Goal: Find specific page/section: Find specific page/section

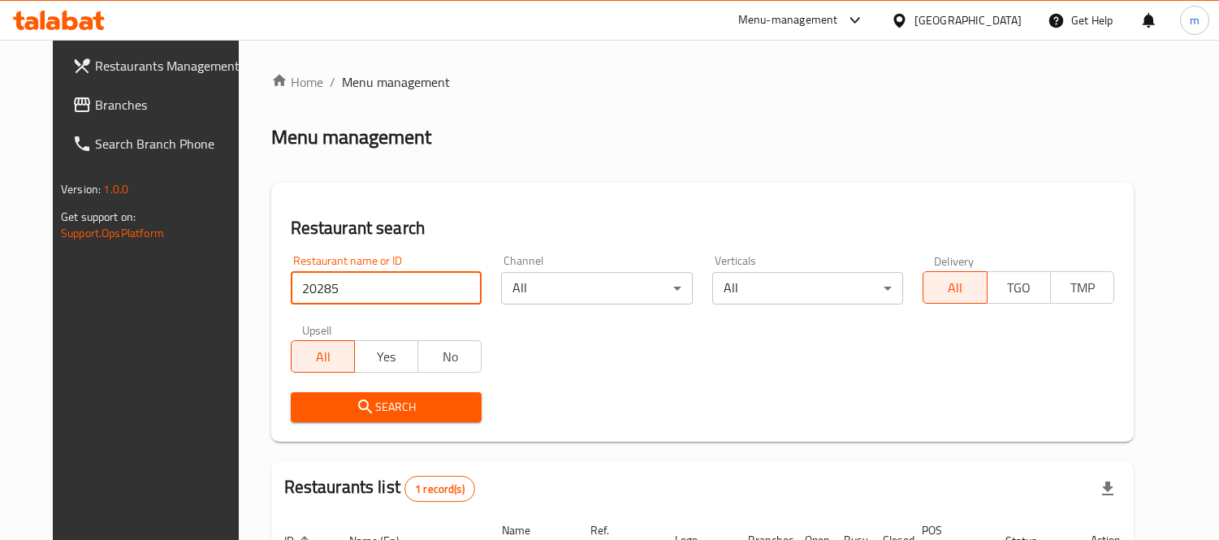
scroll to position [171, 0]
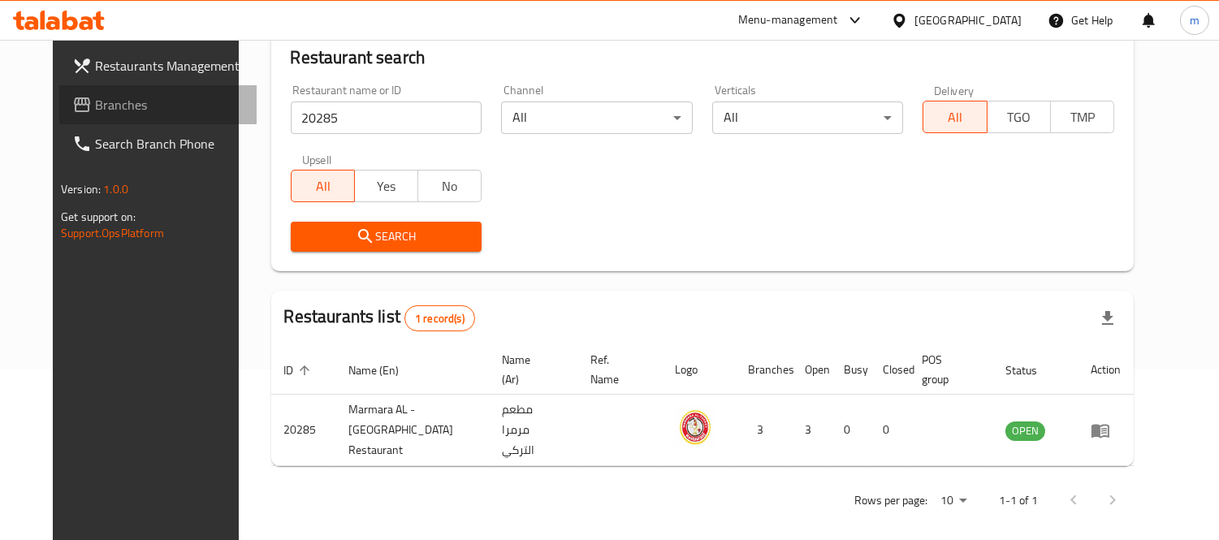
click at [95, 103] on span "Branches" at bounding box center [169, 104] width 149 height 19
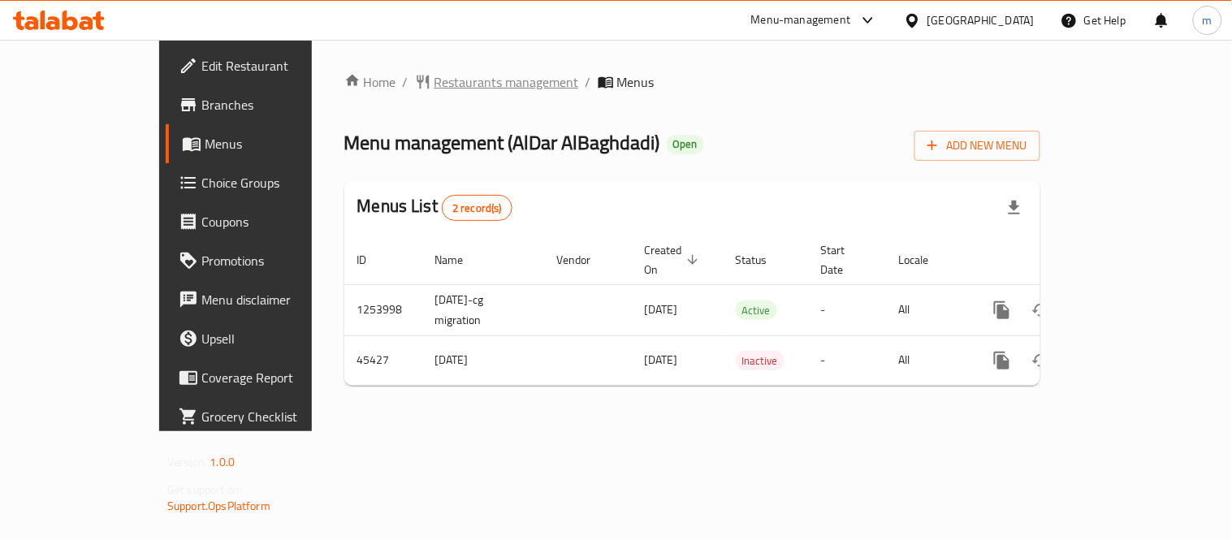
click at [435, 83] on span "Restaurants management" at bounding box center [507, 81] width 145 height 19
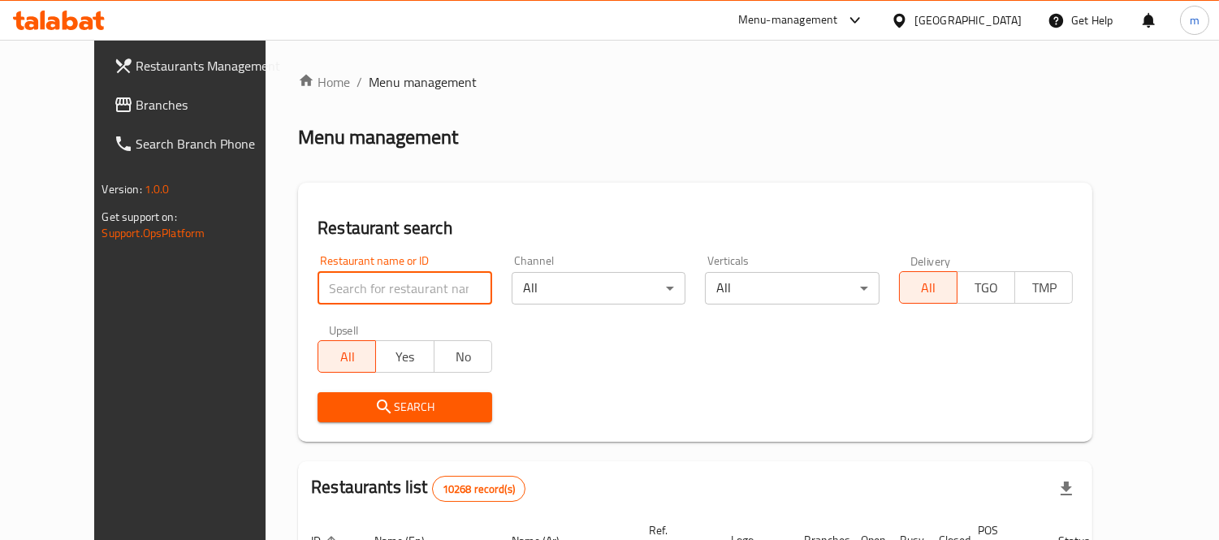
click at [392, 281] on input "search" at bounding box center [405, 288] width 175 height 32
paste input "23129"
type input "23129"
click button "Search" at bounding box center [405, 407] width 175 height 30
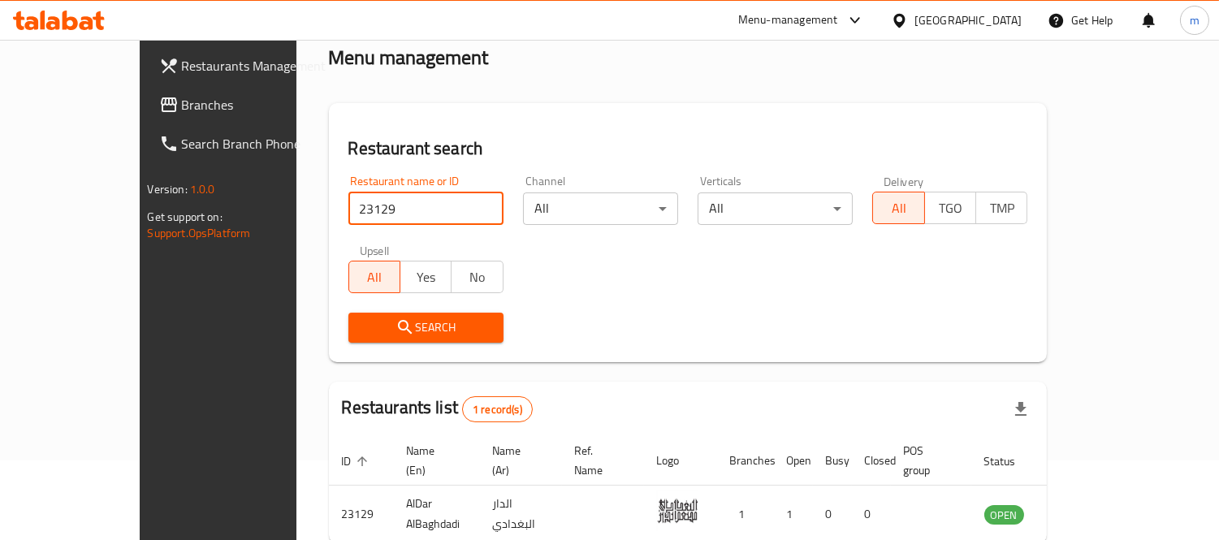
scroll to position [152, 0]
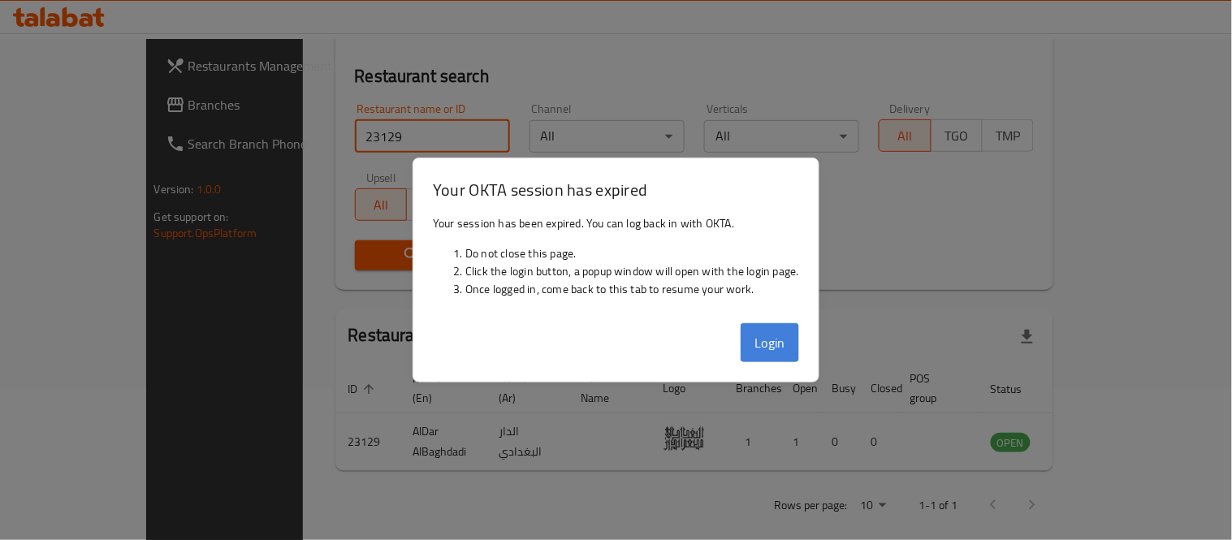
click at [764, 334] on button "Login" at bounding box center [770, 342] width 58 height 39
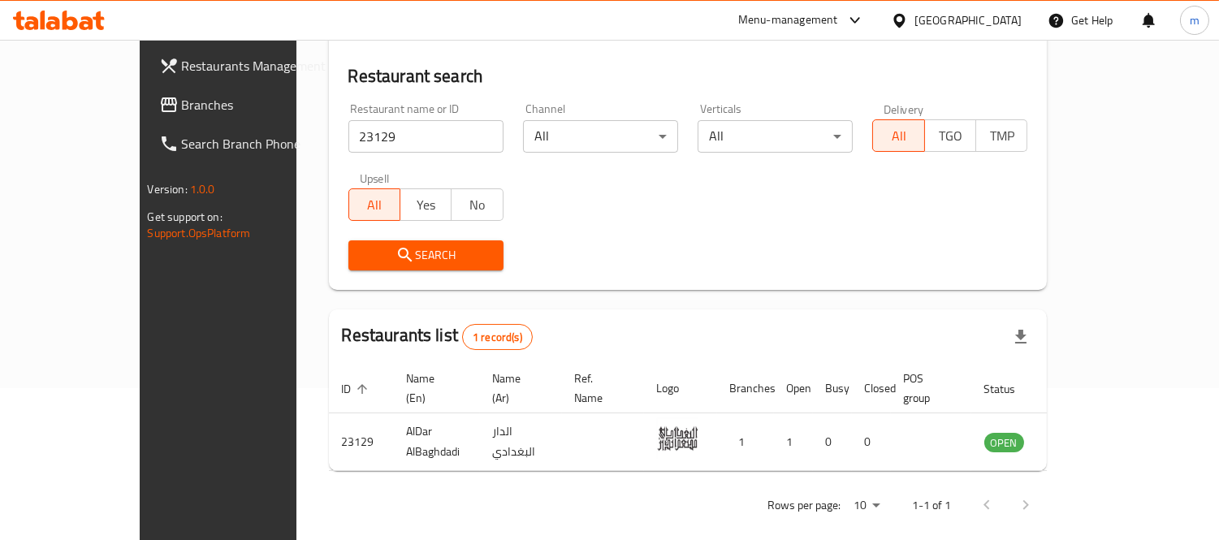
click at [780, 344] on div "Restaurants list 1 record(s)" at bounding box center [688, 336] width 719 height 55
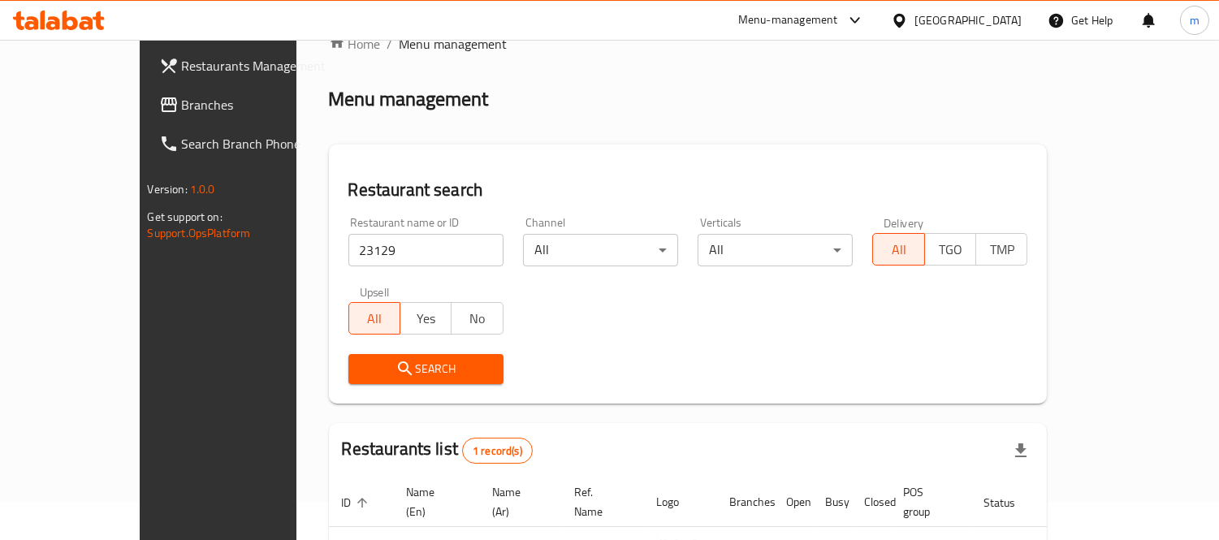
scroll to position [0, 0]
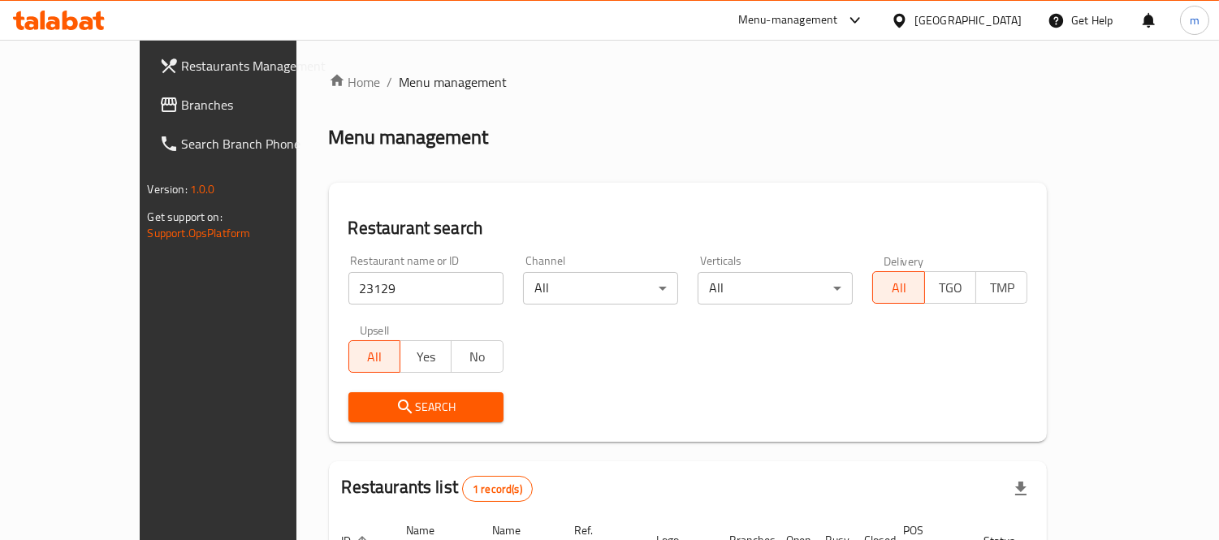
click at [1005, 21] on div "[GEOGRAPHIC_DATA]" at bounding box center [968, 20] width 107 height 18
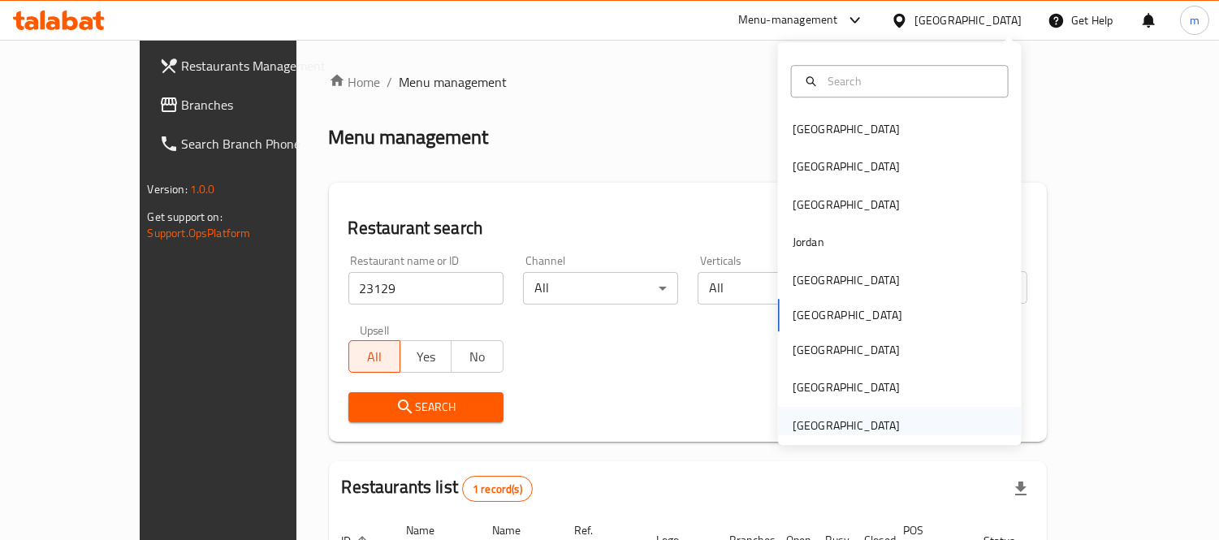
click at [853, 420] on div "United Arab Emirates" at bounding box center [846, 426] width 107 height 18
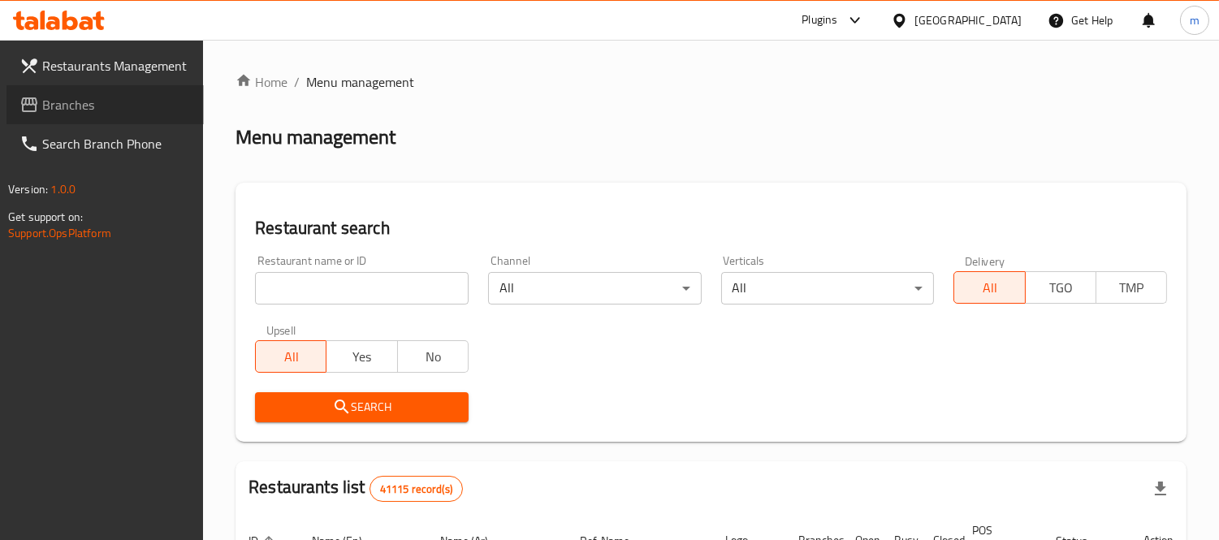
click at [86, 95] on span "Branches" at bounding box center [116, 104] width 149 height 19
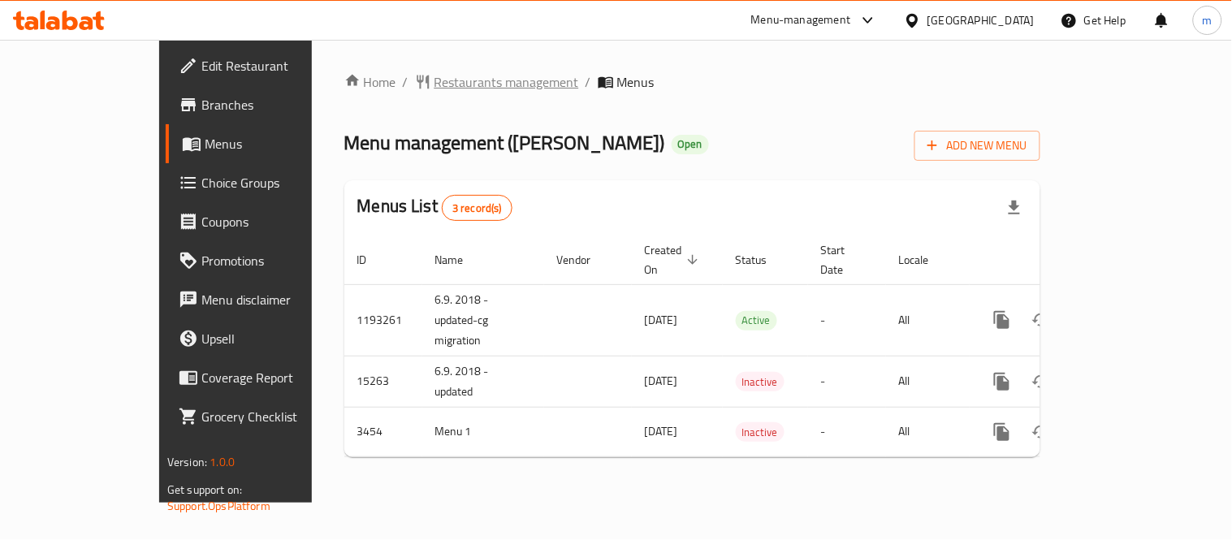
click at [435, 81] on span "Restaurants management" at bounding box center [507, 81] width 145 height 19
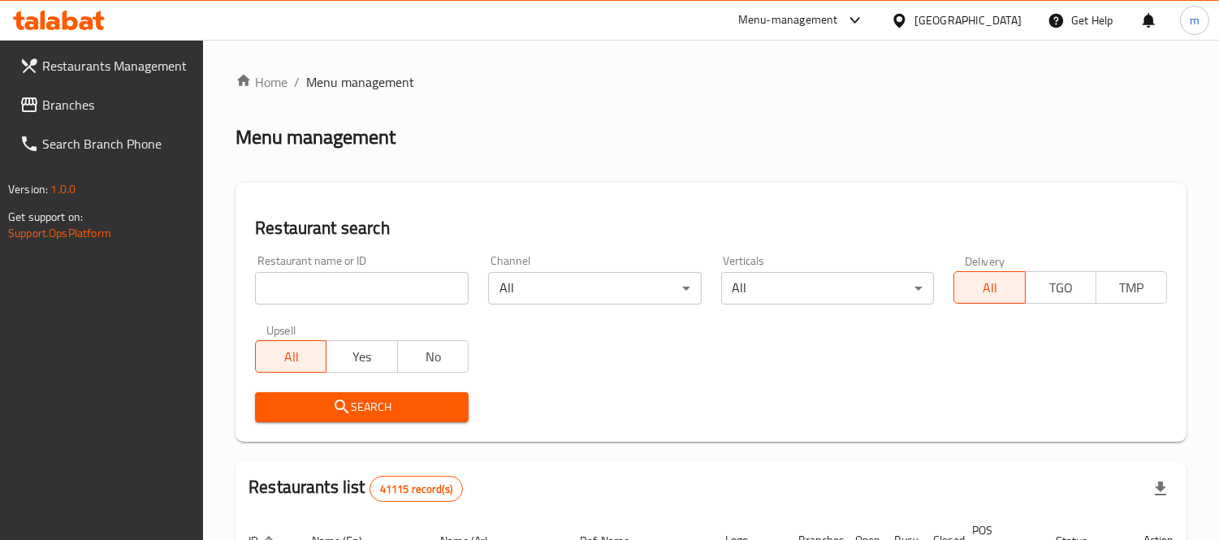
click at [333, 283] on div at bounding box center [609, 270] width 1219 height 540
click at [333, 283] on input "search" at bounding box center [362, 288] width 214 height 32
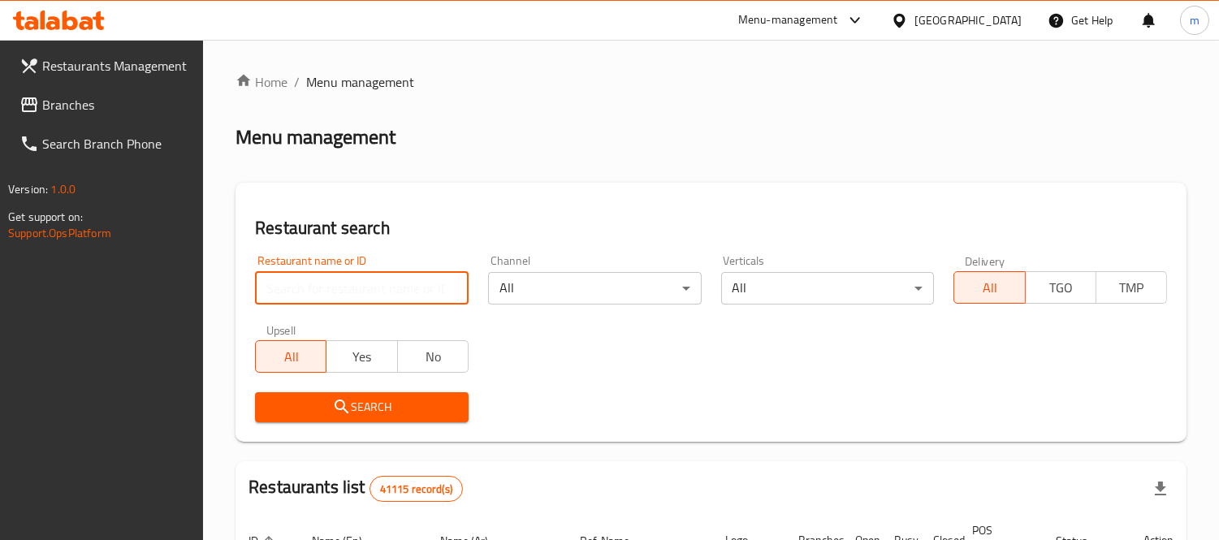
paste input "2274"
type input "2274"
click button "Search" at bounding box center [362, 407] width 214 height 30
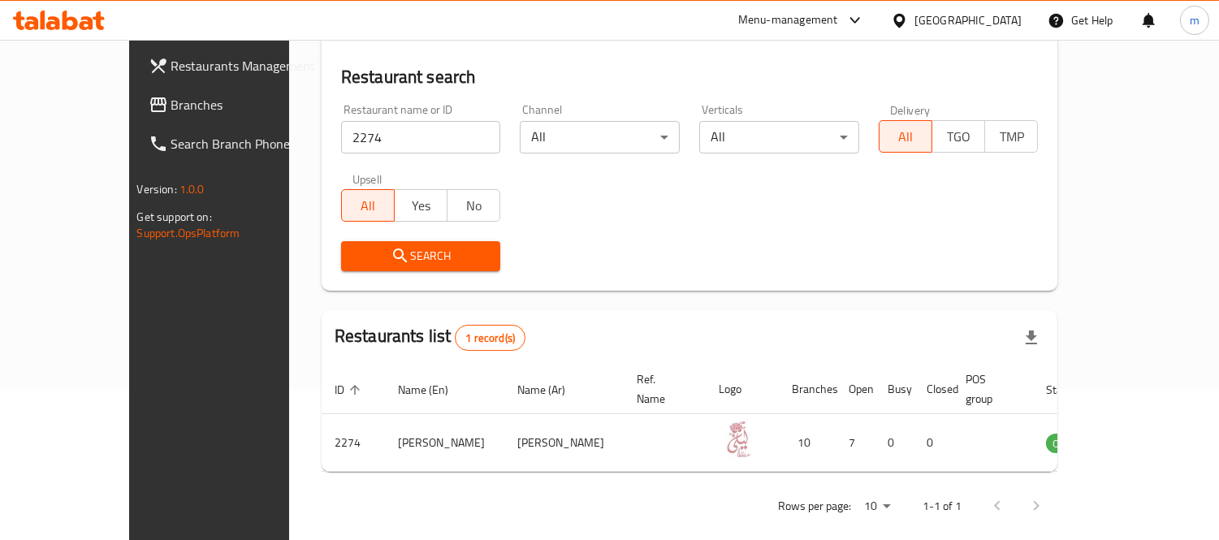
scroll to position [152, 0]
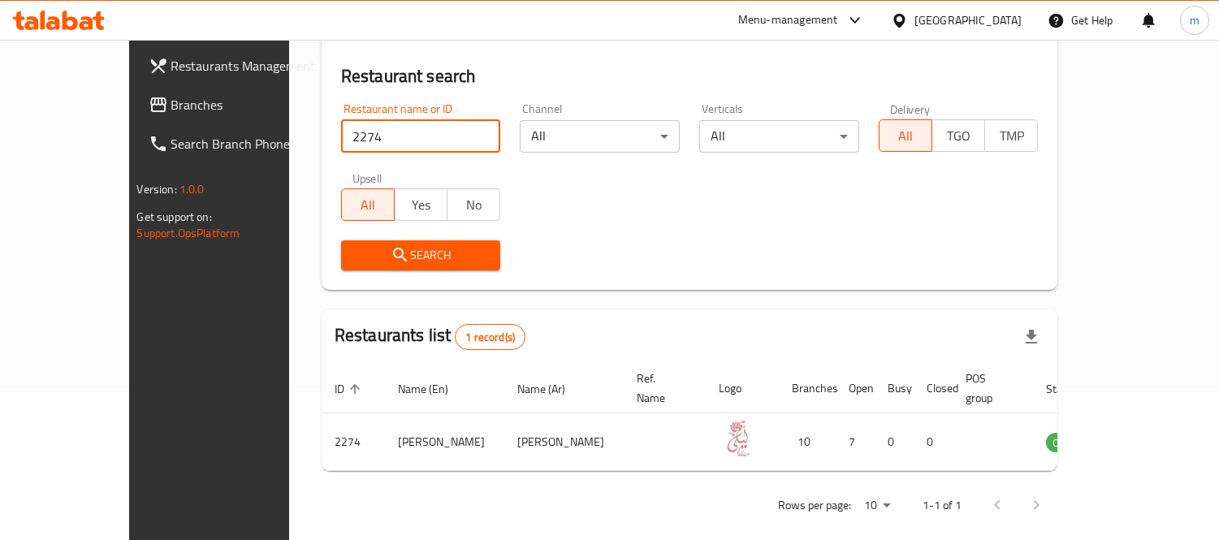
click at [963, 21] on div "United Arab Emirates" at bounding box center [968, 20] width 107 height 18
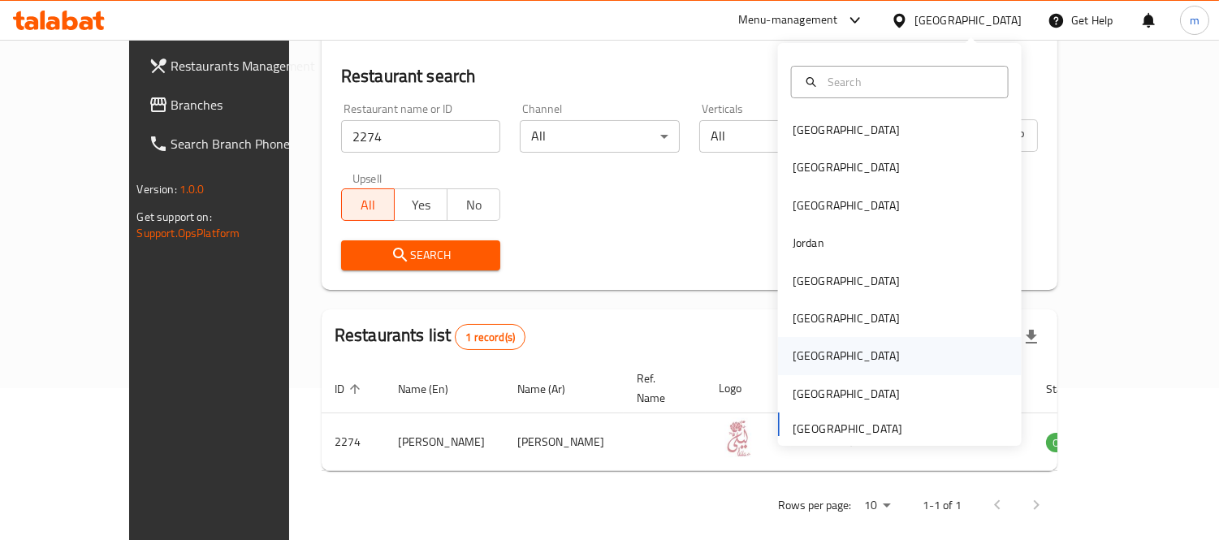
click at [802, 350] on div "Qatar" at bounding box center [846, 356] width 107 height 18
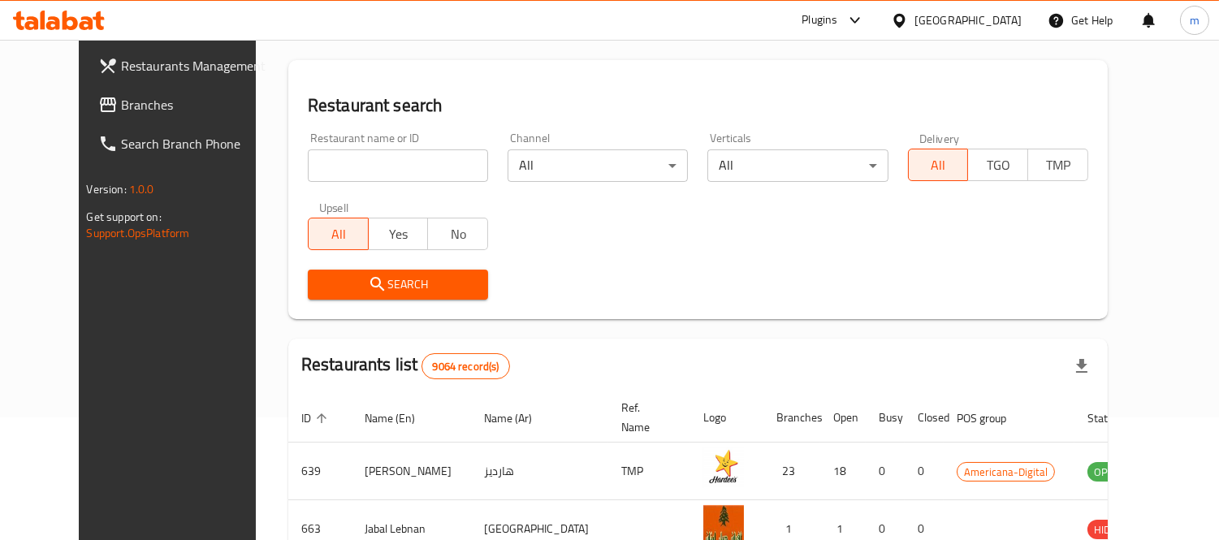
scroll to position [152, 0]
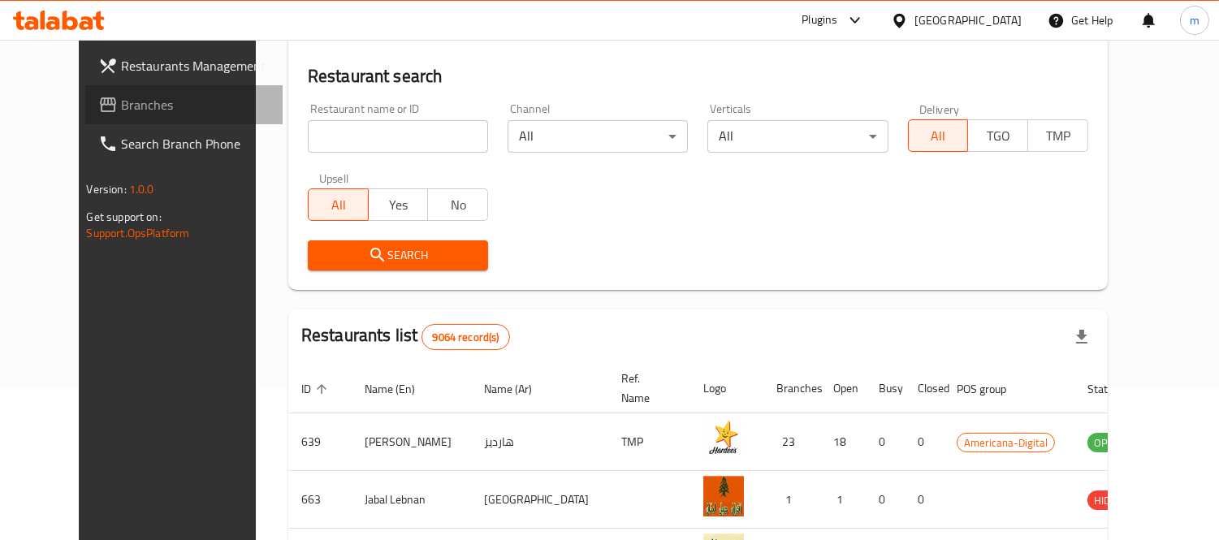
click at [121, 98] on span "Branches" at bounding box center [195, 104] width 149 height 19
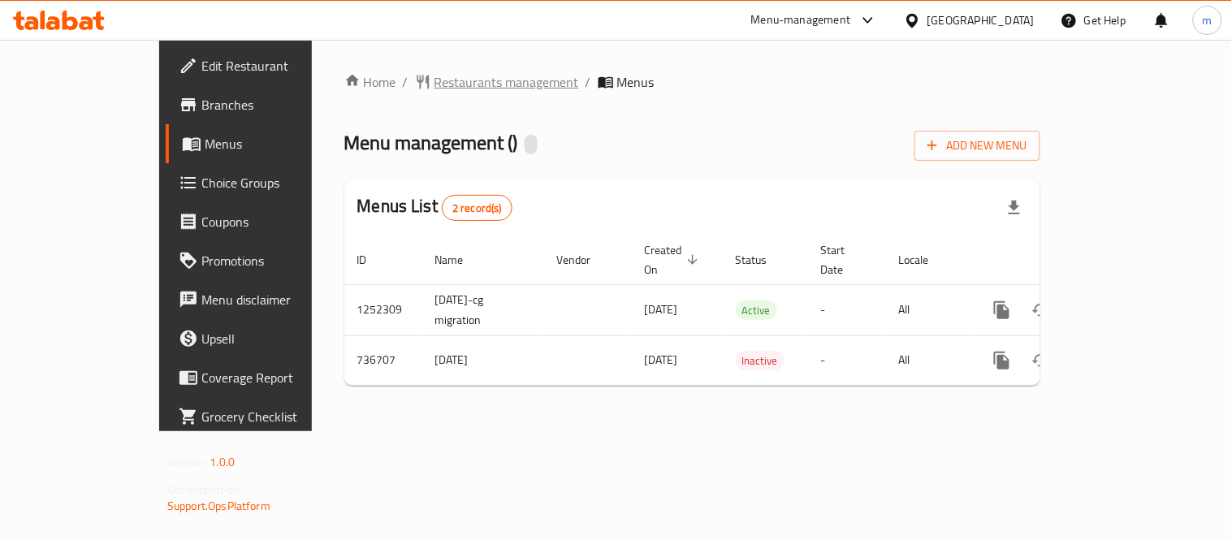
click at [435, 75] on span "Restaurants management" at bounding box center [507, 81] width 145 height 19
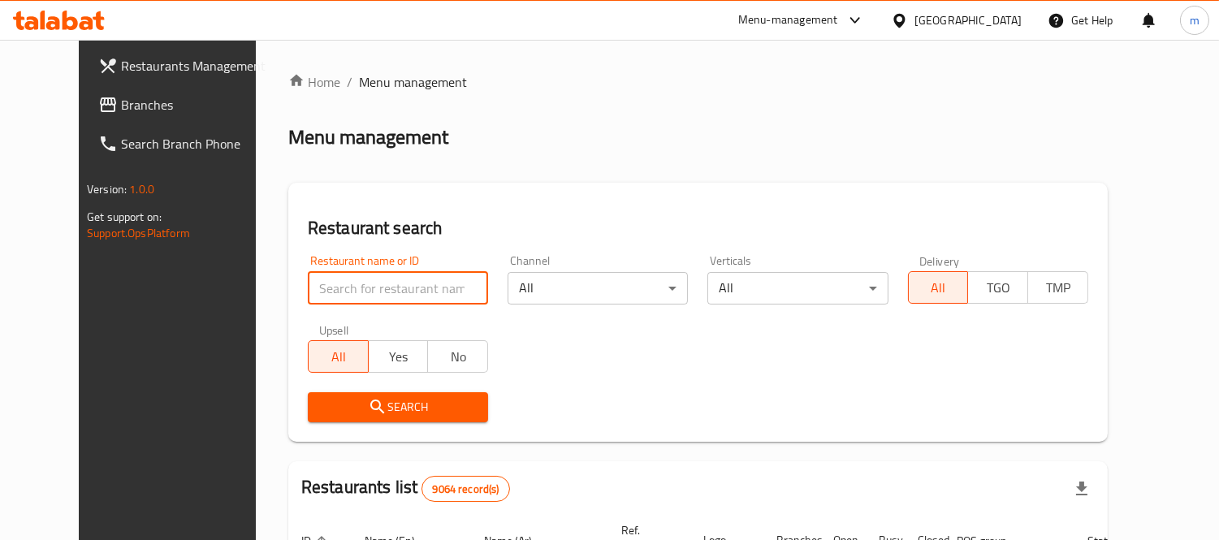
click at [380, 289] on input "search" at bounding box center [398, 288] width 180 height 32
paste input "647417"
type input "647417"
click button "Search" at bounding box center [398, 407] width 180 height 30
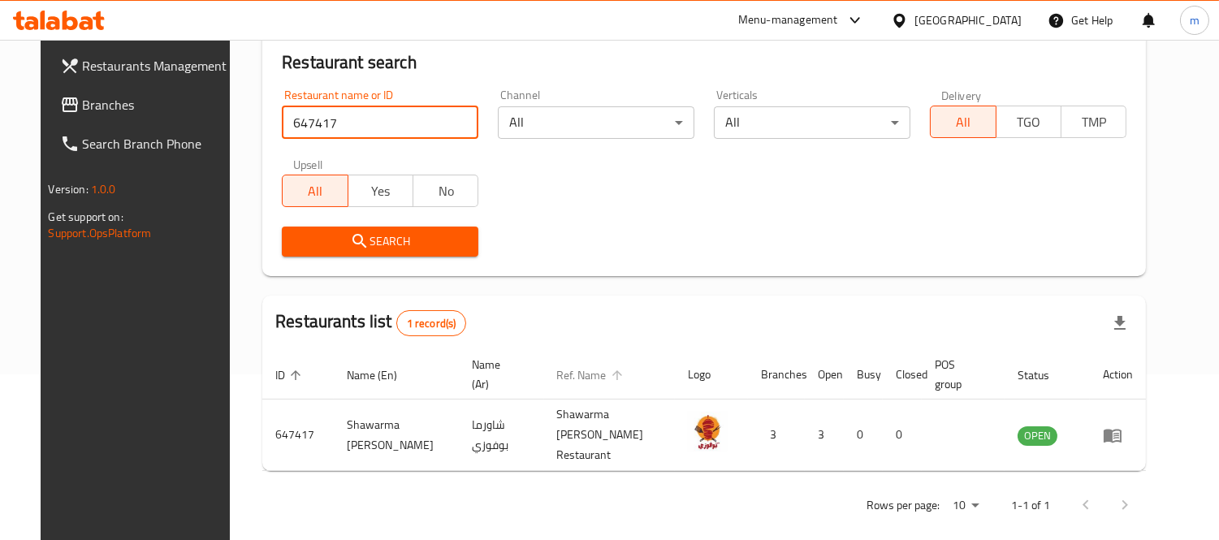
scroll to position [171, 0]
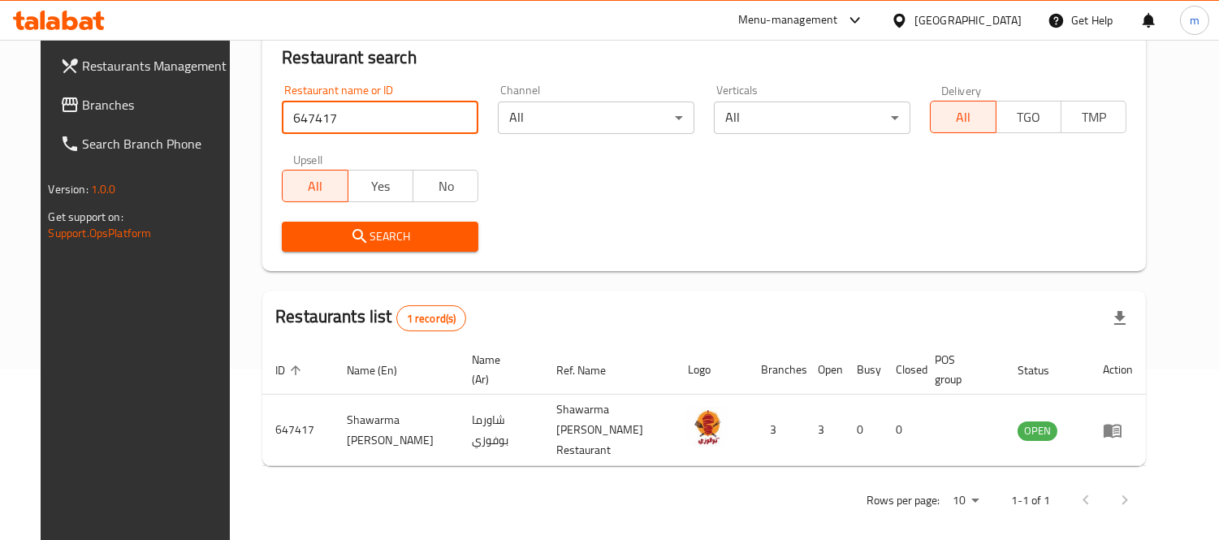
click at [1005, 6] on div "Qatar" at bounding box center [956, 20] width 157 height 39
click at [993, 21] on div "Qatar" at bounding box center [968, 20] width 107 height 18
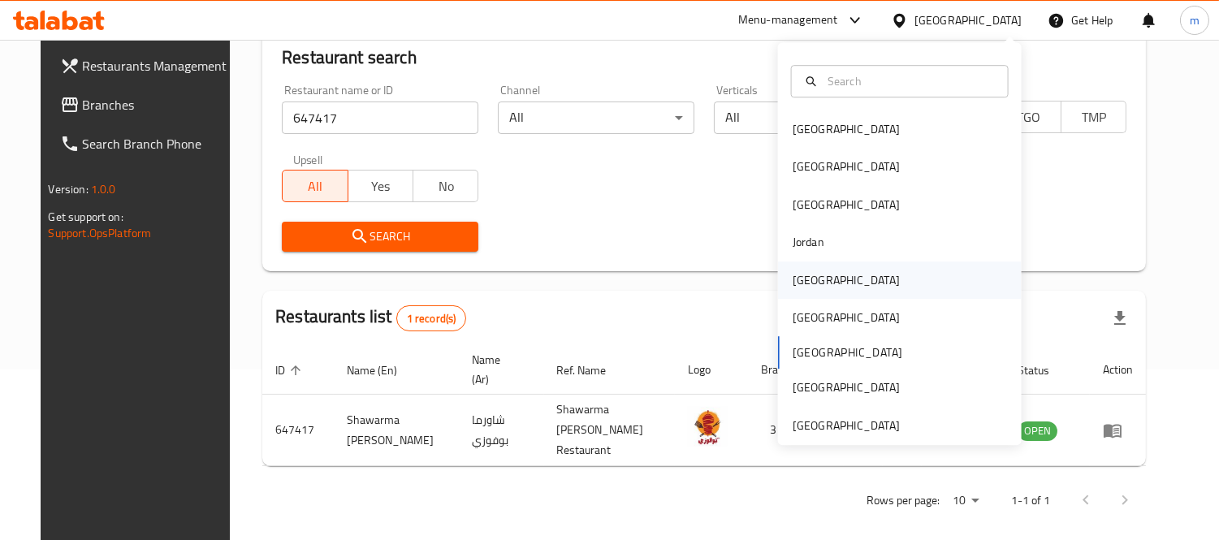
click at [804, 280] on div "Kuwait" at bounding box center [846, 280] width 107 height 18
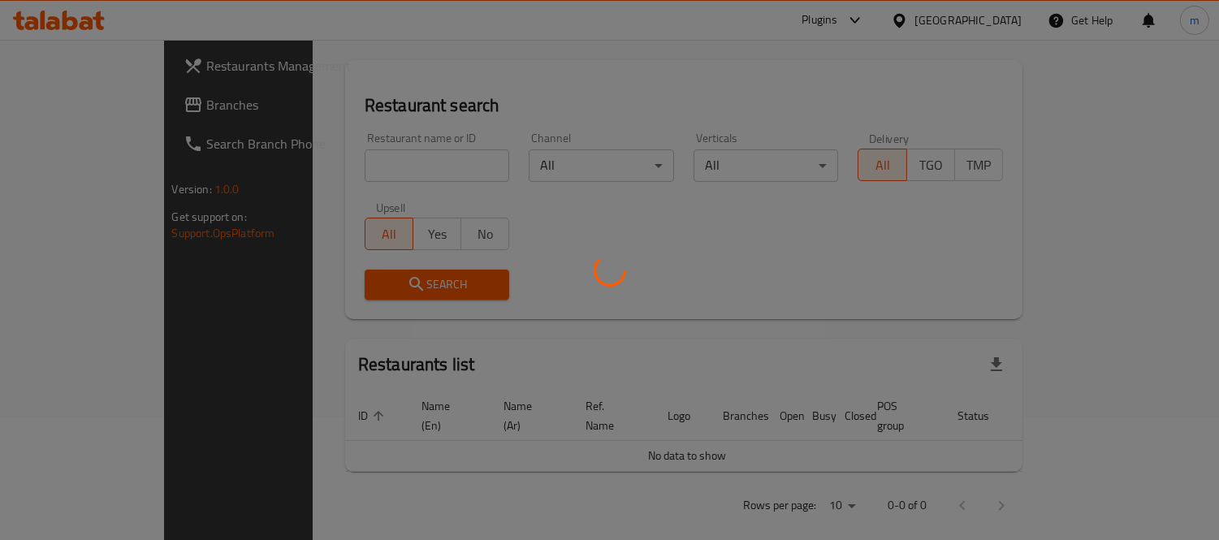
scroll to position [171, 0]
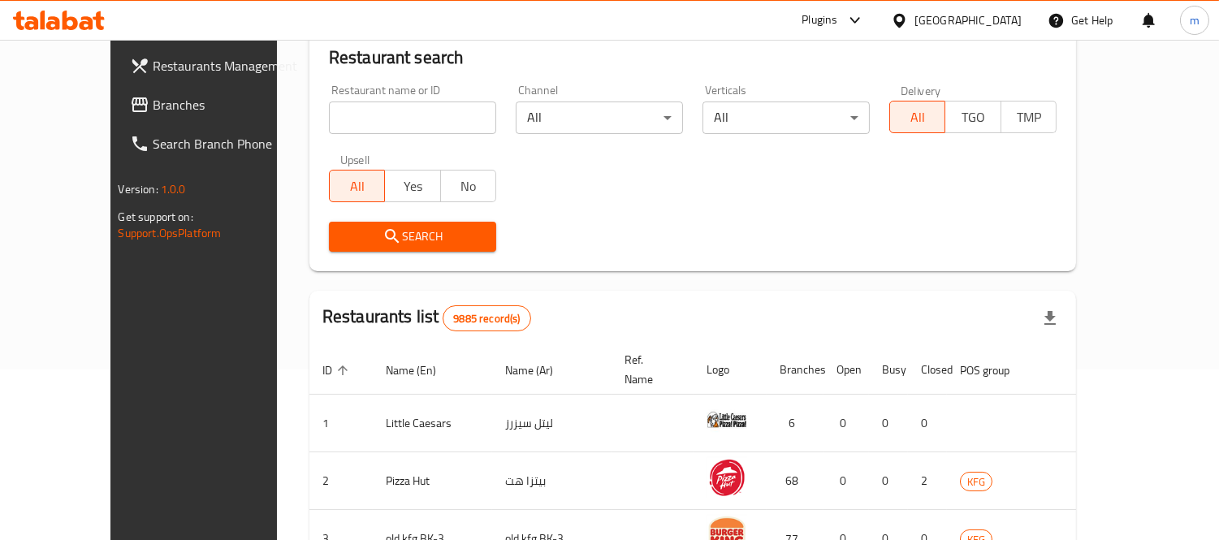
click at [153, 106] on span "Branches" at bounding box center [227, 104] width 149 height 19
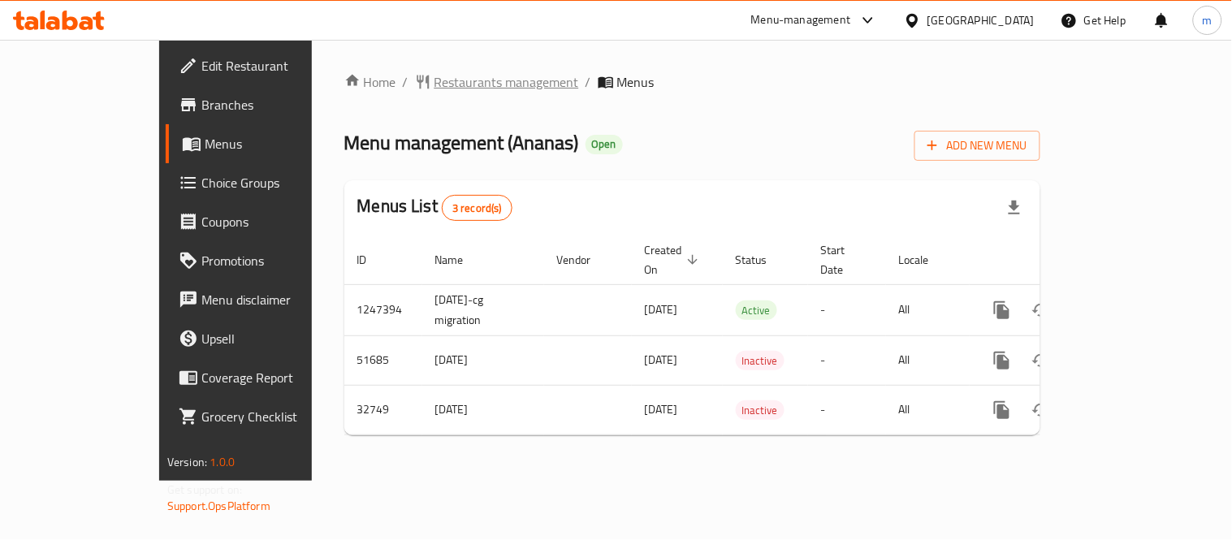
click at [435, 85] on span "Restaurants management" at bounding box center [507, 81] width 145 height 19
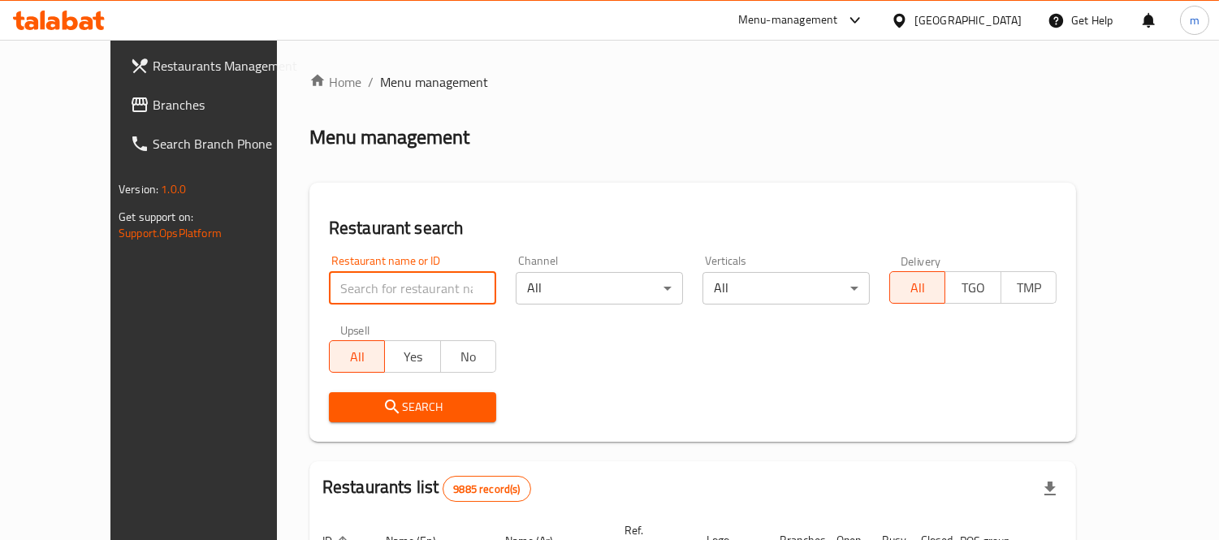
click at [383, 289] on input "search" at bounding box center [412, 288] width 167 height 32
paste input "16649"
type input "16649"
click button "Search" at bounding box center [412, 407] width 167 height 30
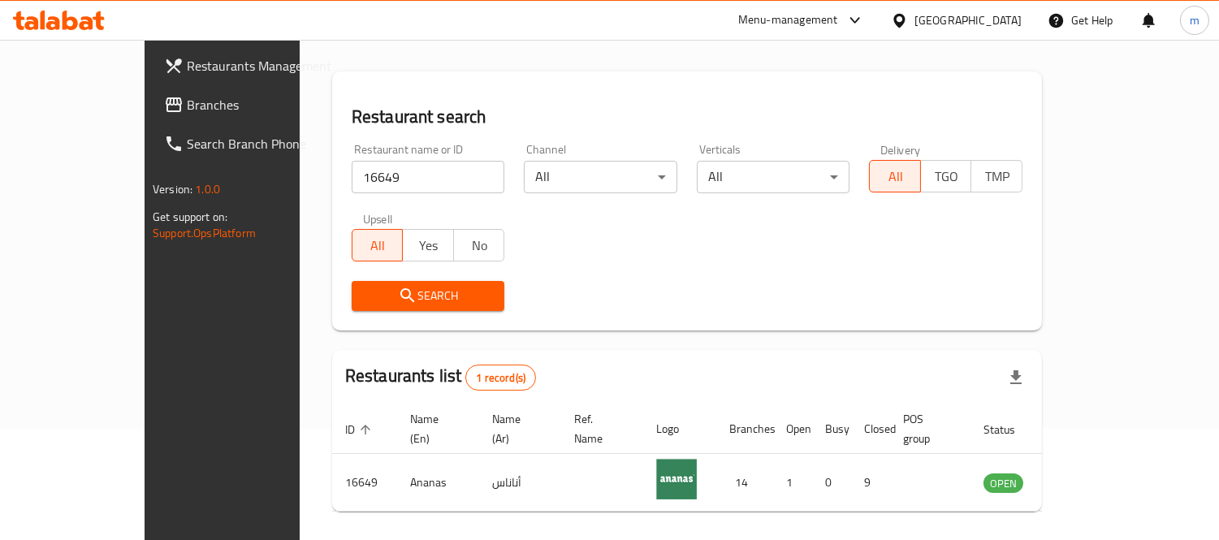
scroll to position [152, 0]
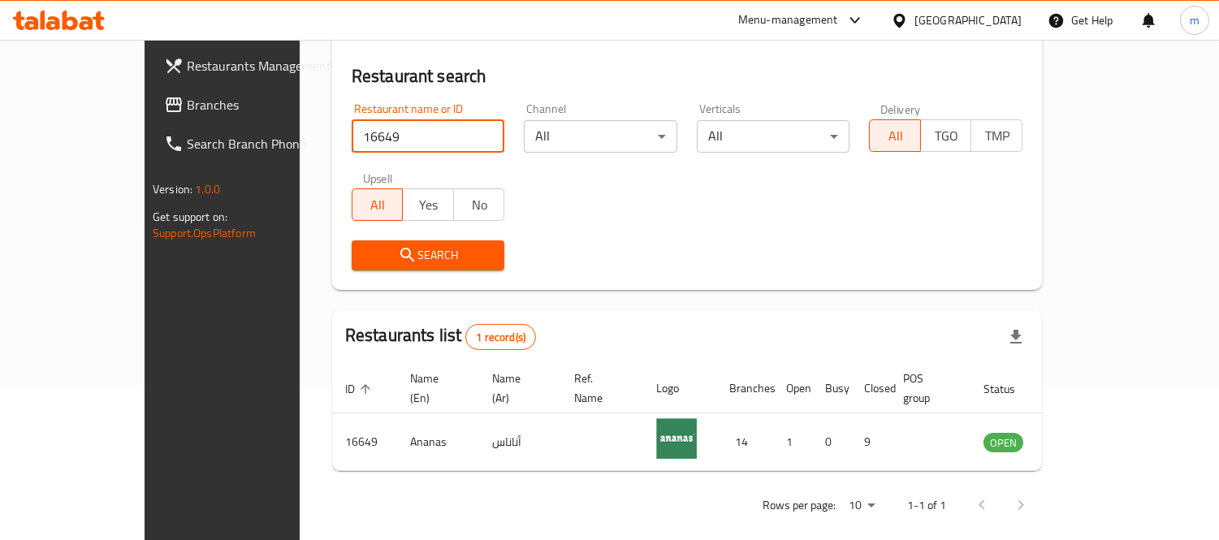
click at [187, 109] on span "Branches" at bounding box center [261, 104] width 149 height 19
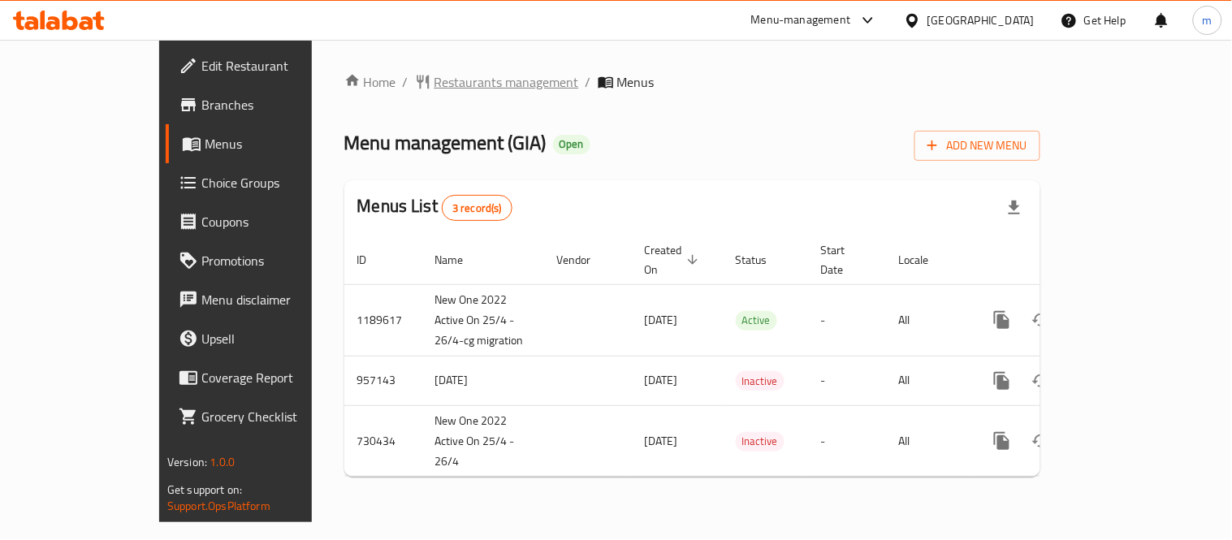
click at [435, 83] on span "Restaurants management" at bounding box center [507, 81] width 145 height 19
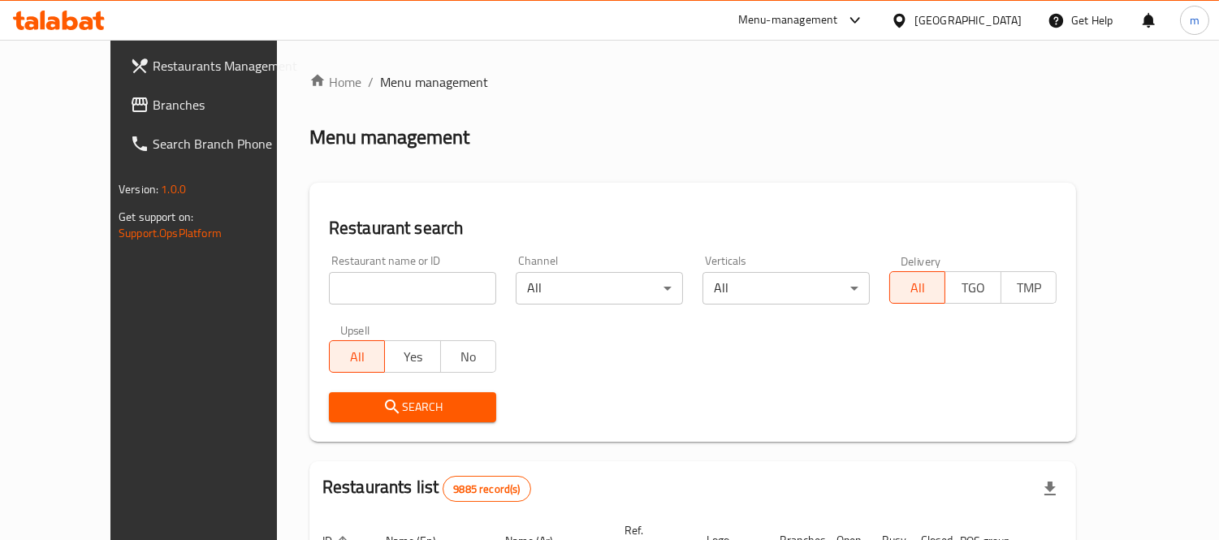
drag, startPoint x: 349, startPoint y: 281, endPoint x: 339, endPoint y: 271, distance: 14.4
click at [349, 281] on input "search" at bounding box center [412, 288] width 167 height 32
paste input "23396"
type input "23396"
click button "Search" at bounding box center [412, 407] width 167 height 30
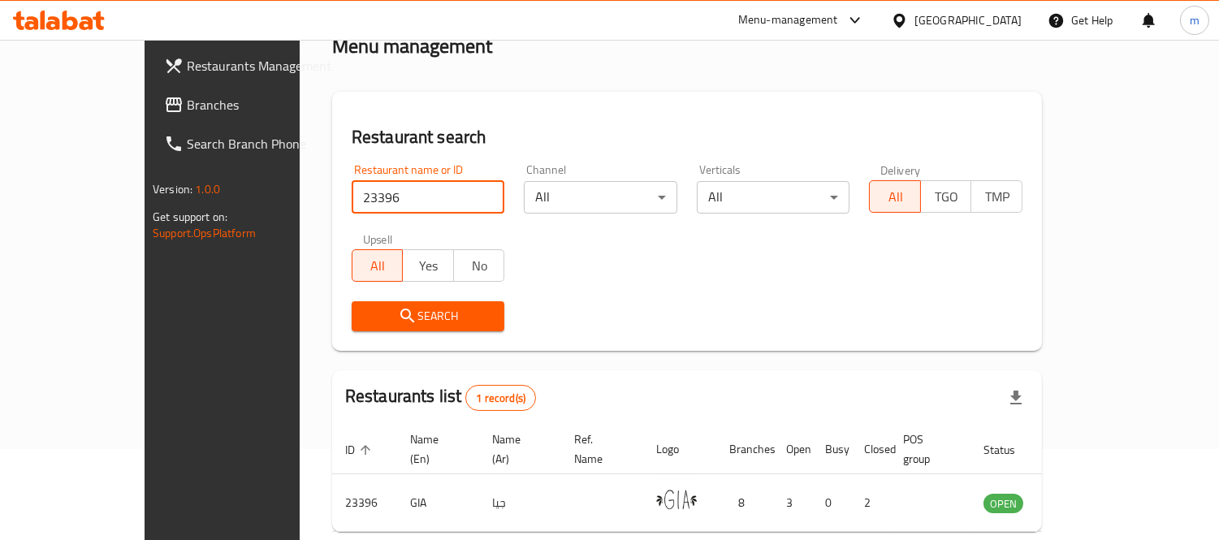
scroll to position [152, 0]
